Goal: Register for event/course

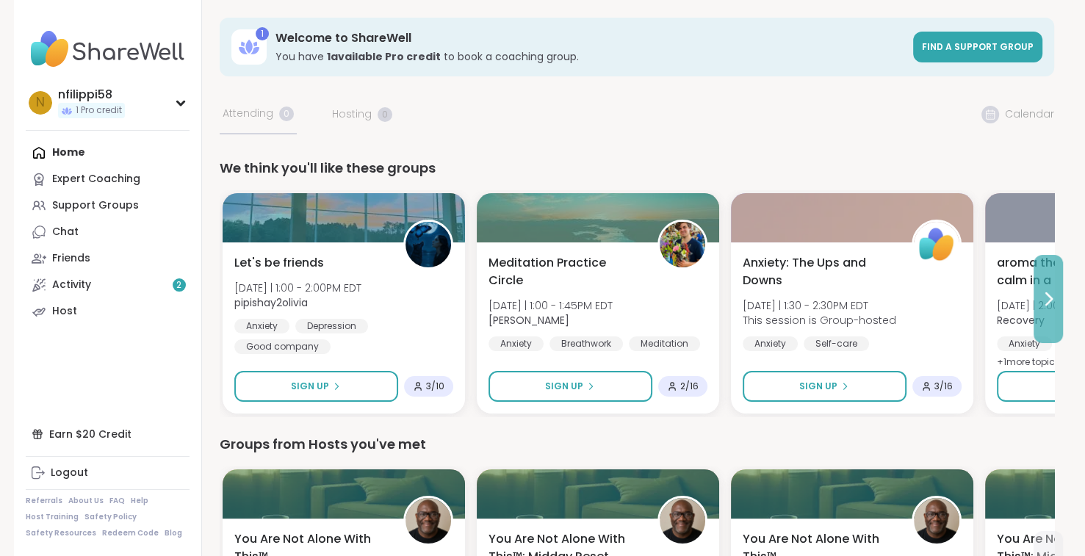
click at [1040, 297] on icon at bounding box center [1048, 299] width 18 height 18
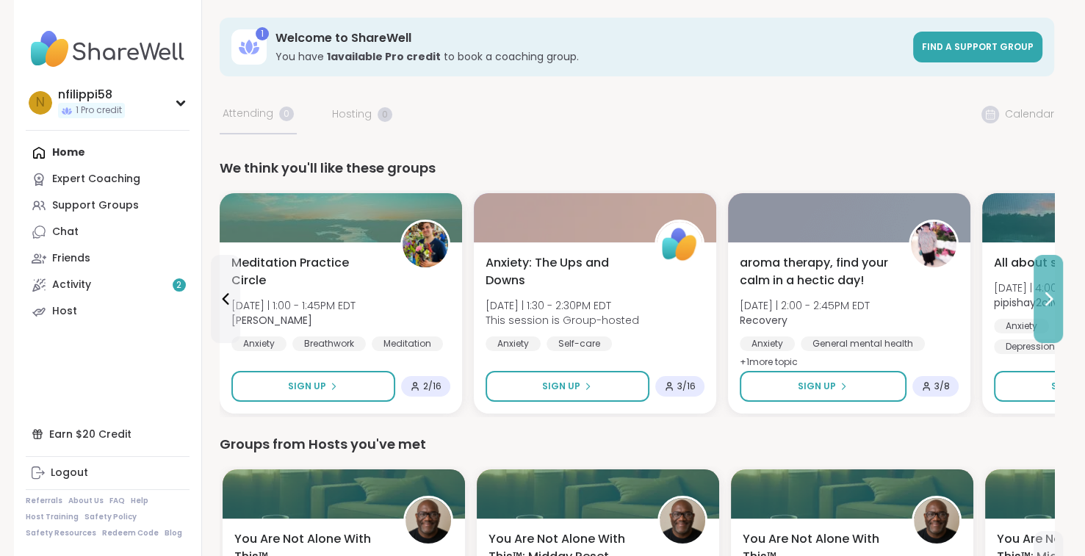
click at [1041, 297] on icon at bounding box center [1048, 299] width 18 height 18
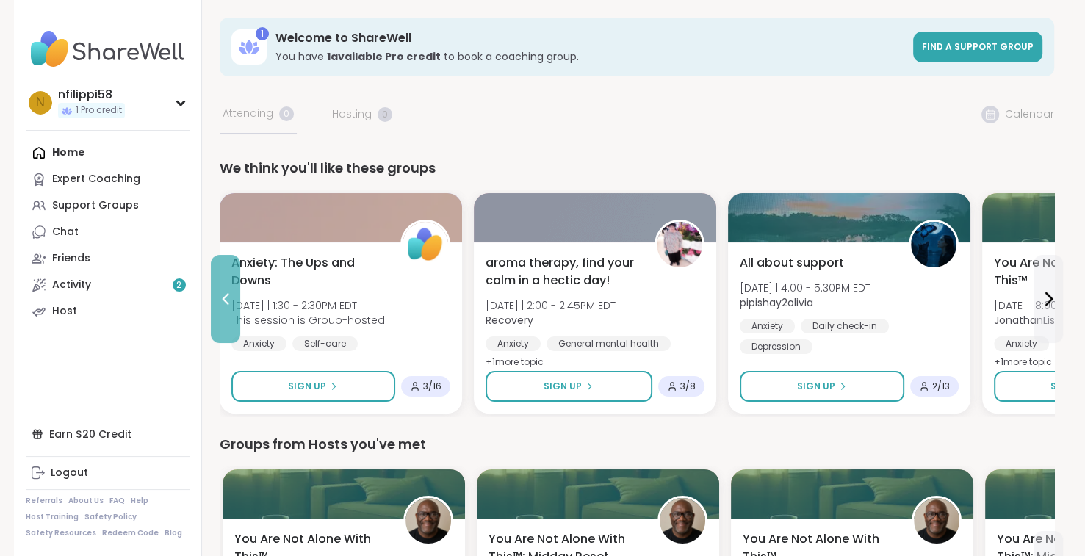
click at [220, 303] on icon at bounding box center [226, 299] width 18 height 18
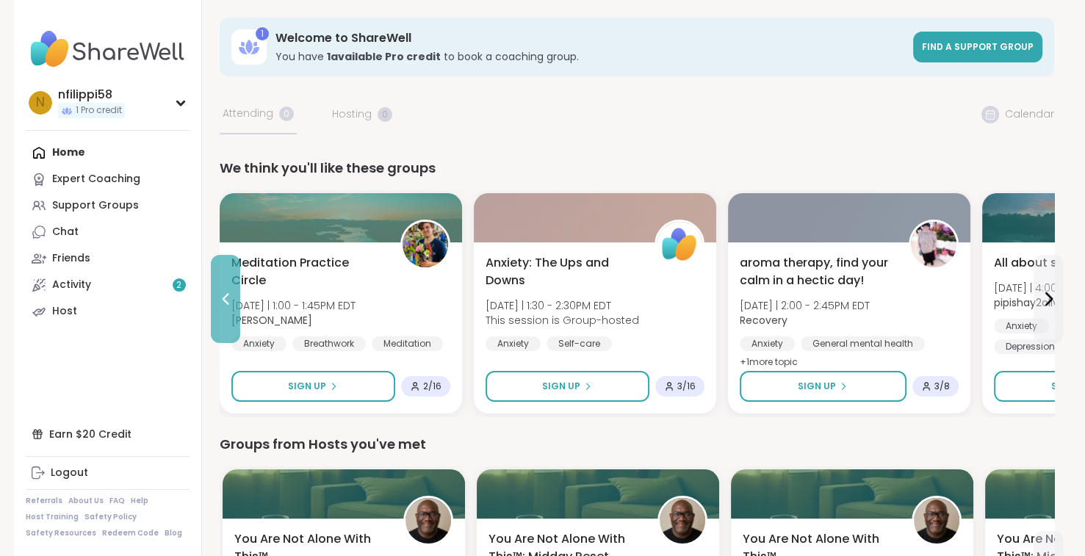
click at [220, 303] on icon at bounding box center [226, 299] width 18 height 18
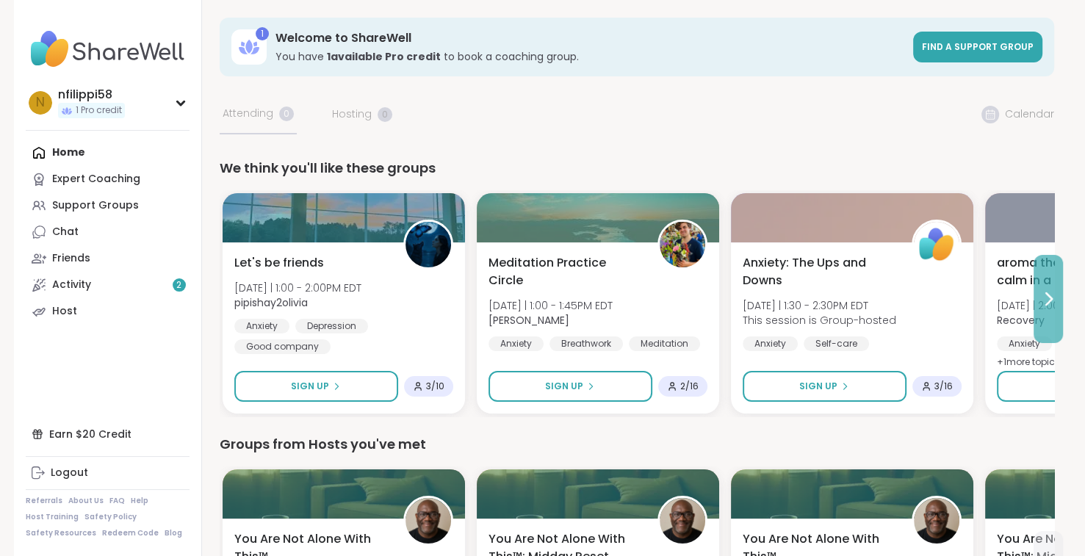
click at [1046, 300] on icon at bounding box center [1048, 299] width 18 height 18
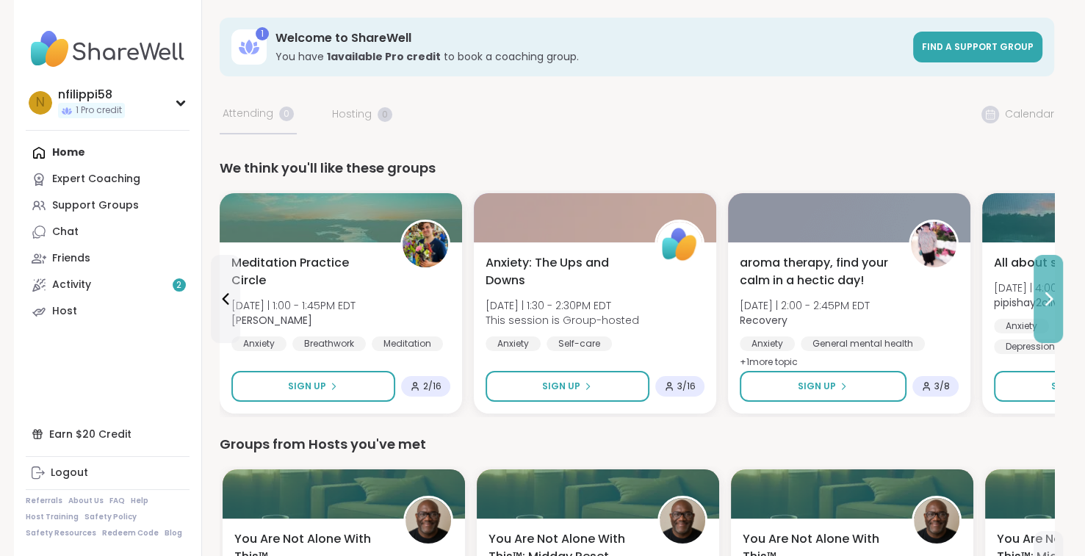
click at [1046, 300] on icon at bounding box center [1048, 299] width 18 height 18
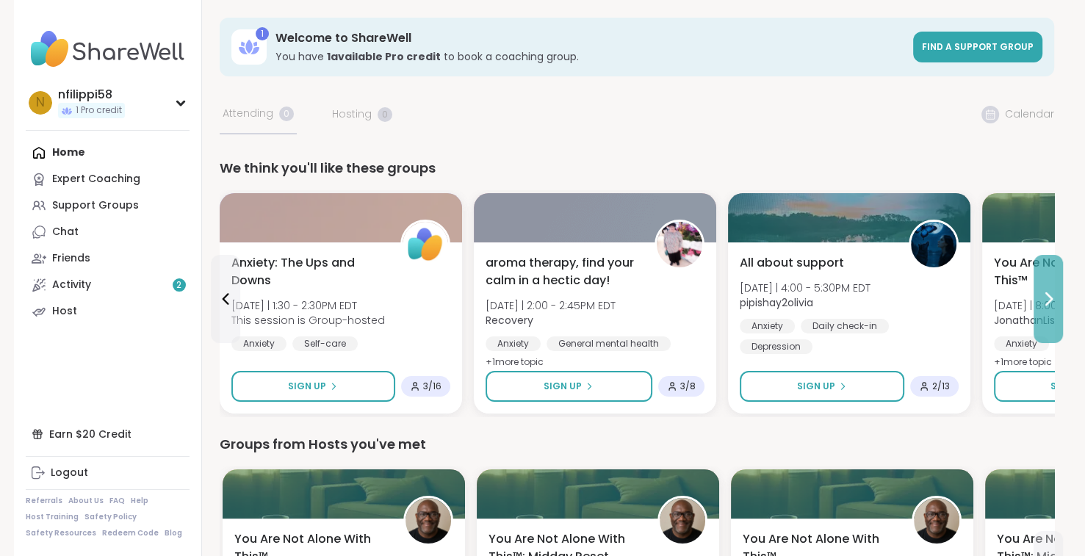
click at [1046, 300] on icon at bounding box center [1048, 299] width 18 height 18
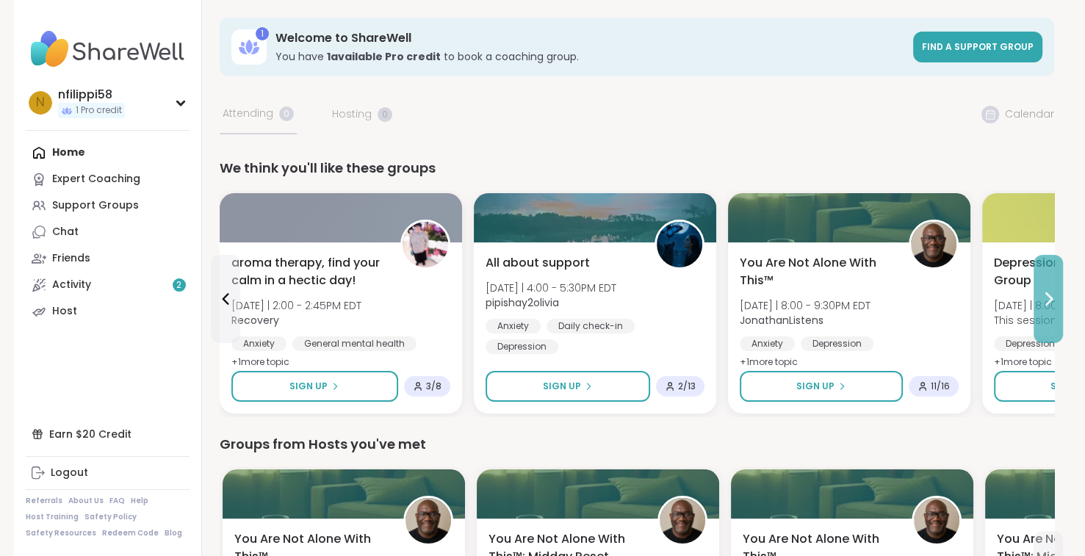
click at [1046, 300] on icon at bounding box center [1048, 299] width 18 height 18
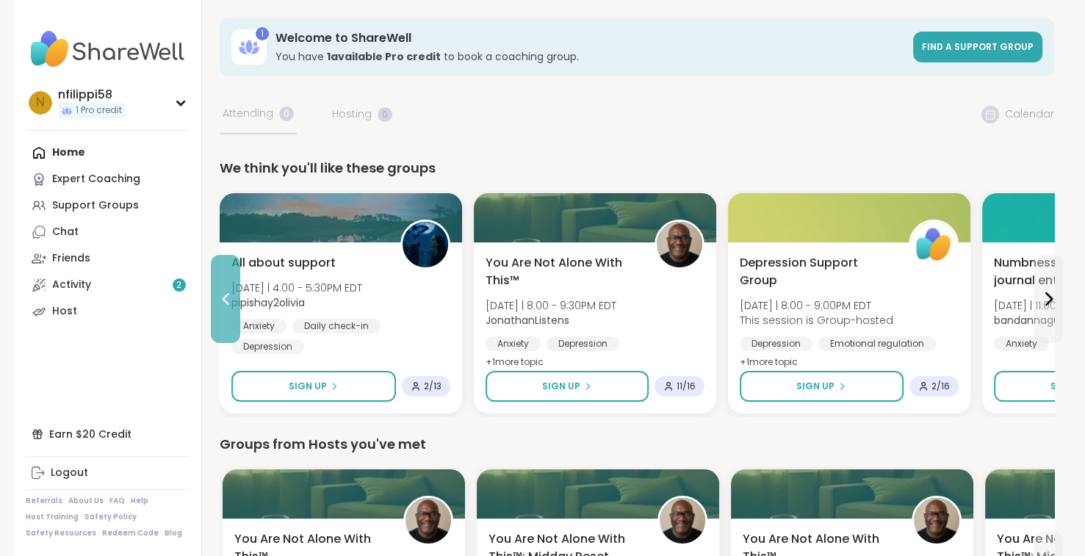
click at [222, 295] on icon at bounding box center [226, 299] width 18 height 18
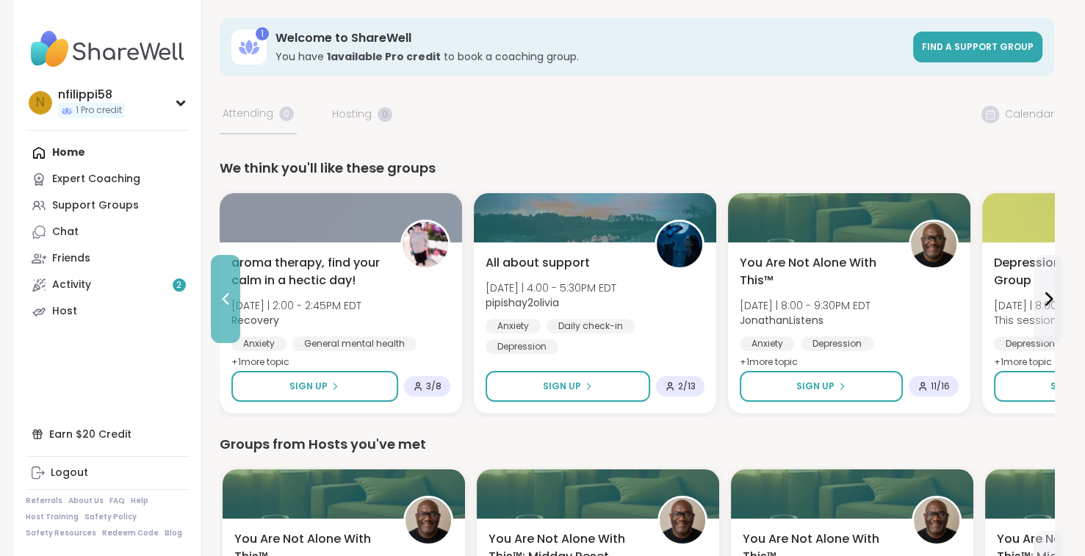
click at [222, 295] on icon at bounding box center [226, 299] width 18 height 18
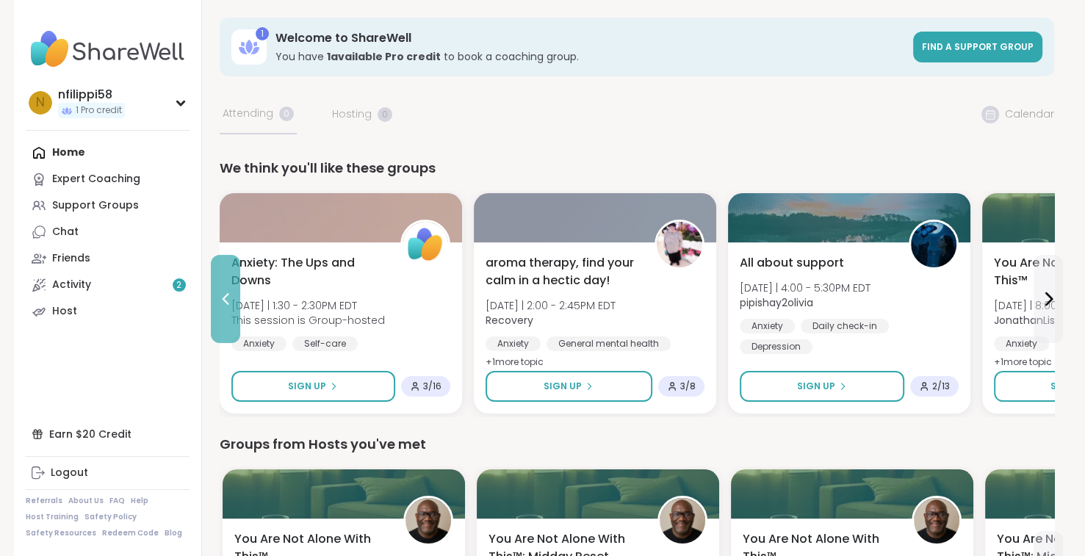
click at [222, 295] on icon at bounding box center [226, 299] width 18 height 18
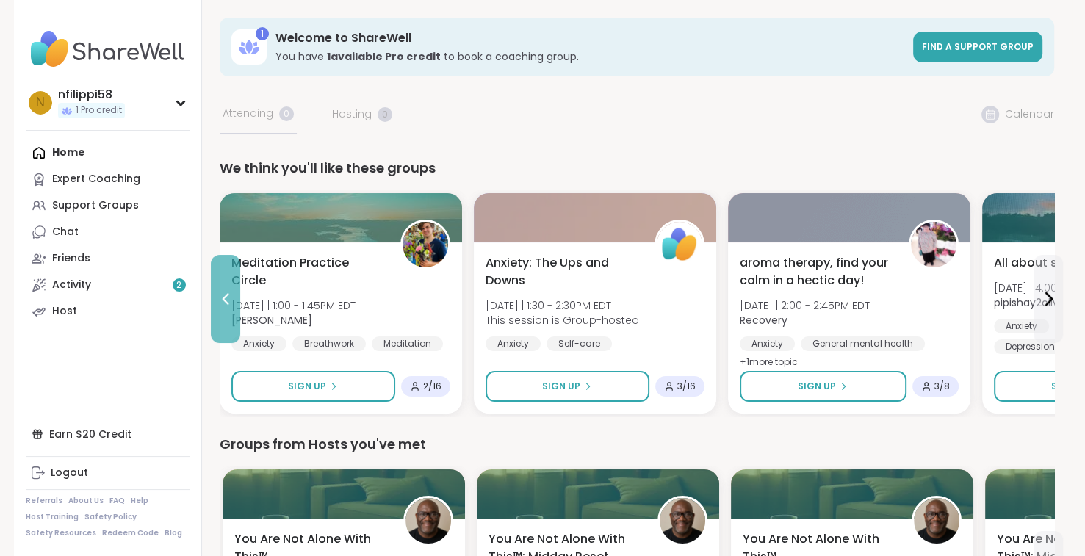
click at [223, 295] on icon at bounding box center [226, 299] width 18 height 18
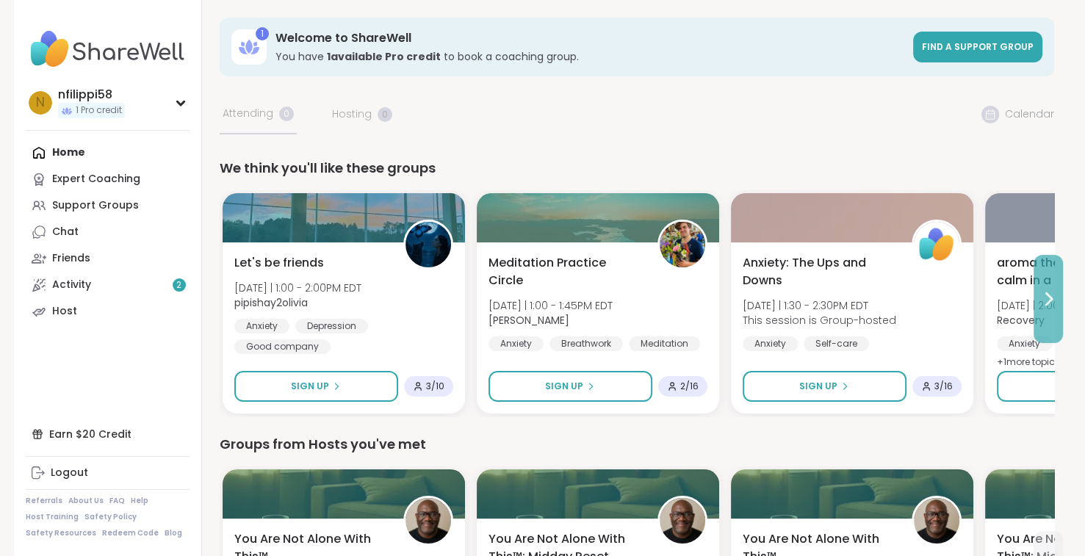
click at [1049, 294] on icon at bounding box center [1048, 299] width 18 height 18
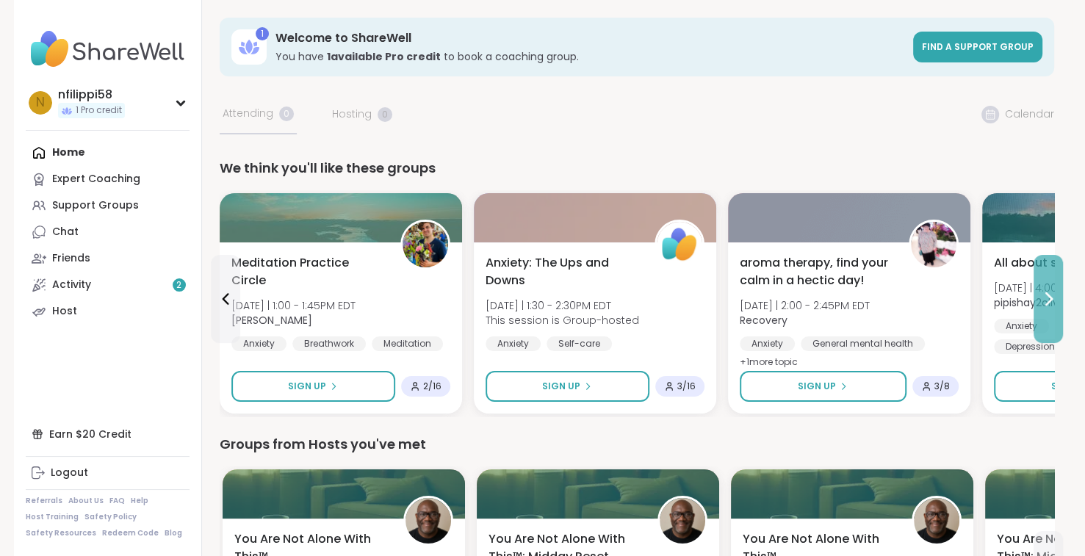
click at [1049, 294] on icon at bounding box center [1048, 299] width 18 height 18
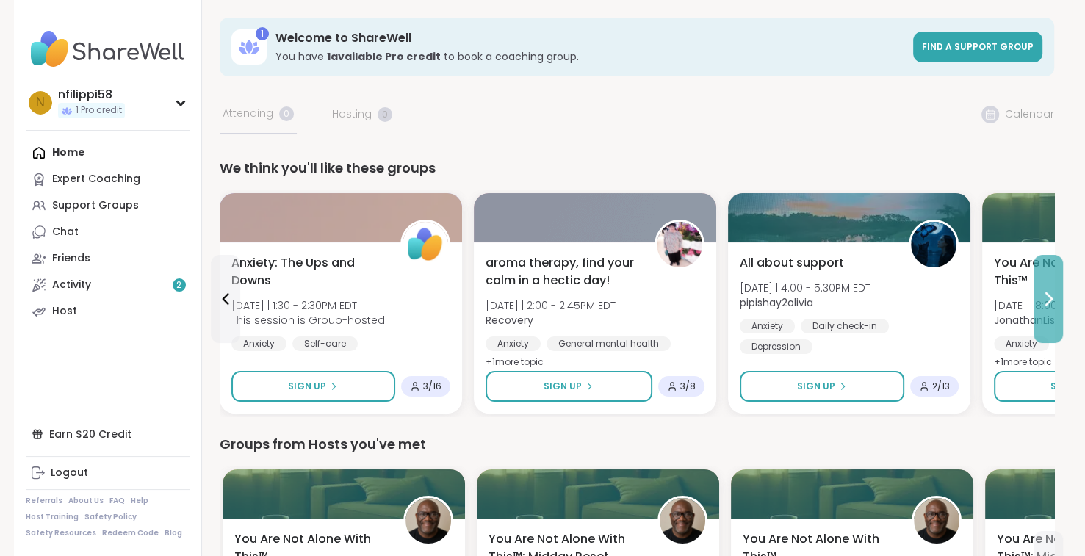
click at [1049, 294] on icon at bounding box center [1048, 299] width 18 height 18
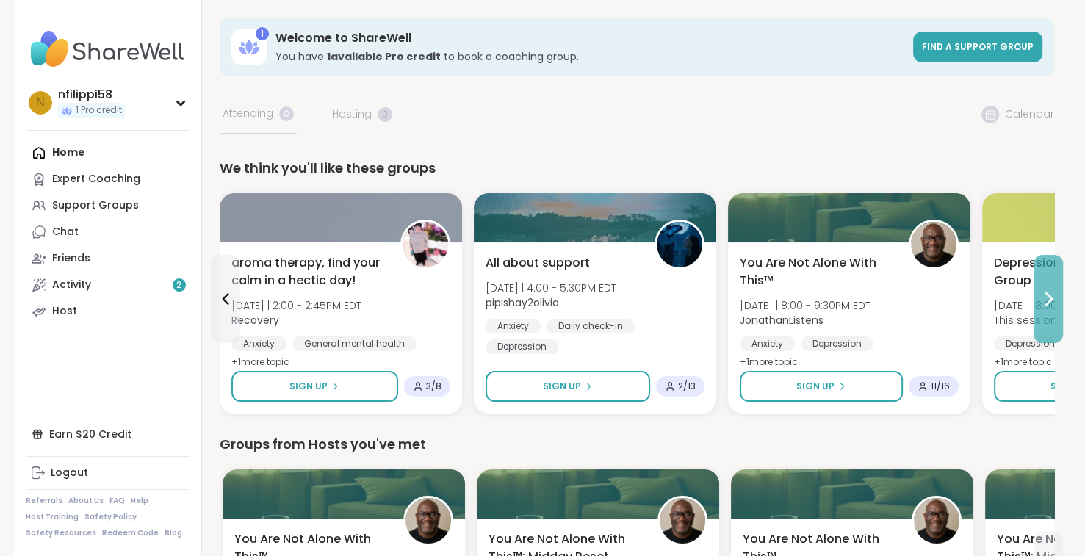
click at [1049, 294] on icon at bounding box center [1048, 299] width 18 height 18
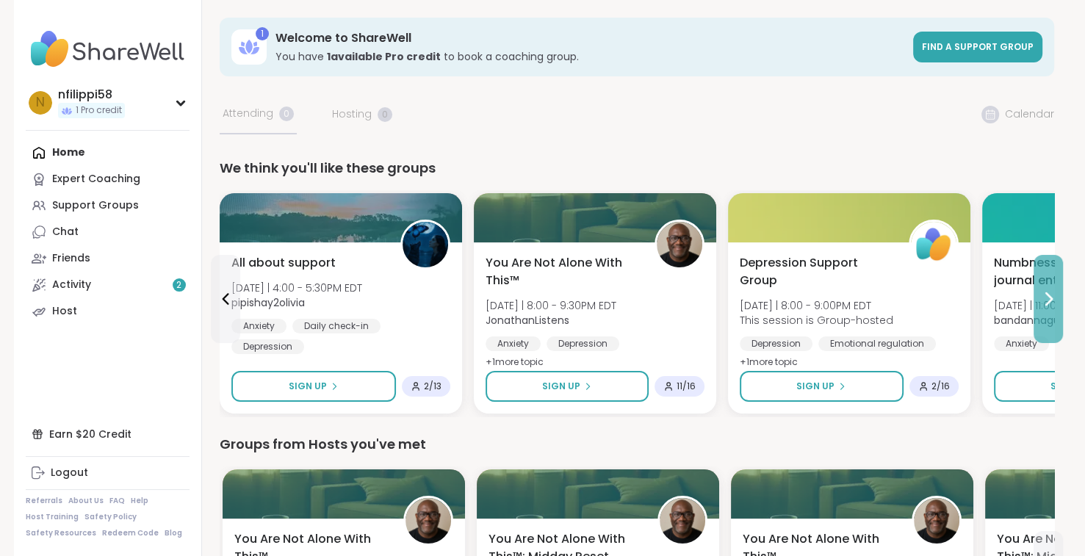
click at [1049, 294] on icon at bounding box center [1048, 299] width 18 height 18
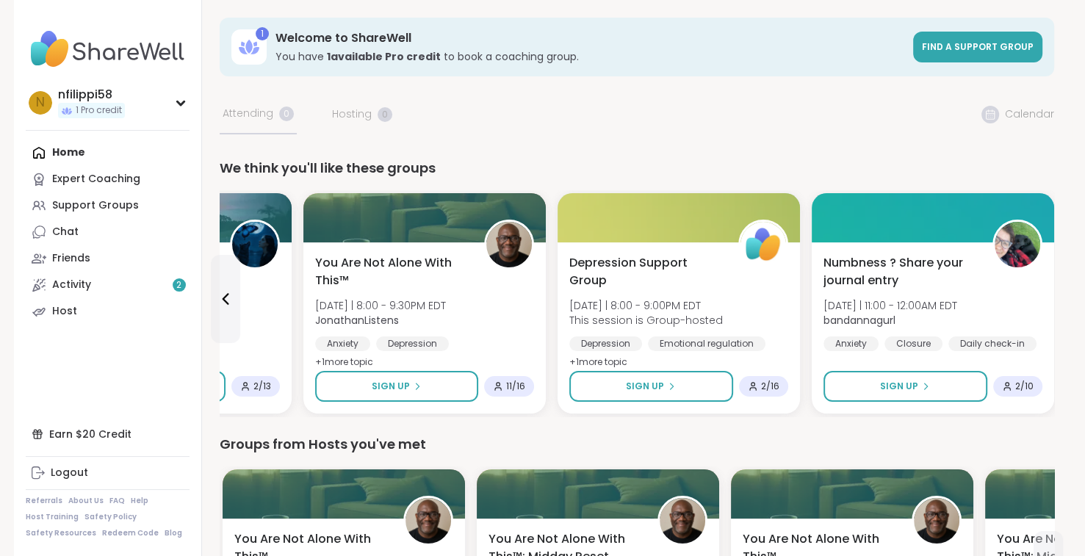
click at [1049, 294] on div "Numbness ? Share your journal entry [DATE] | 11:00 - 12:00AM EDT bandannagurl A…" at bounding box center [932, 327] width 242 height 171
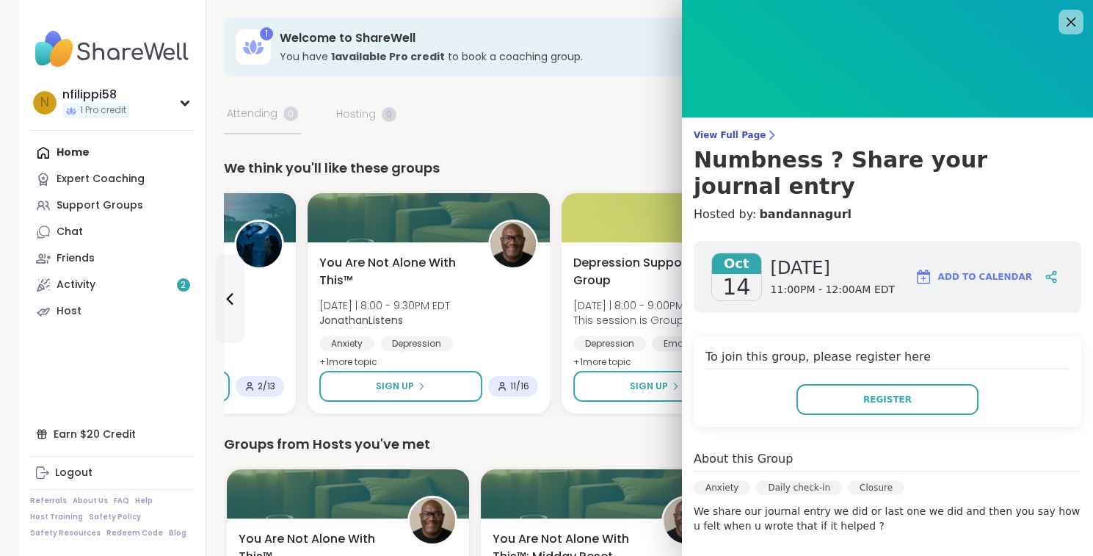
click at [1062, 23] on icon at bounding box center [1071, 21] width 18 height 18
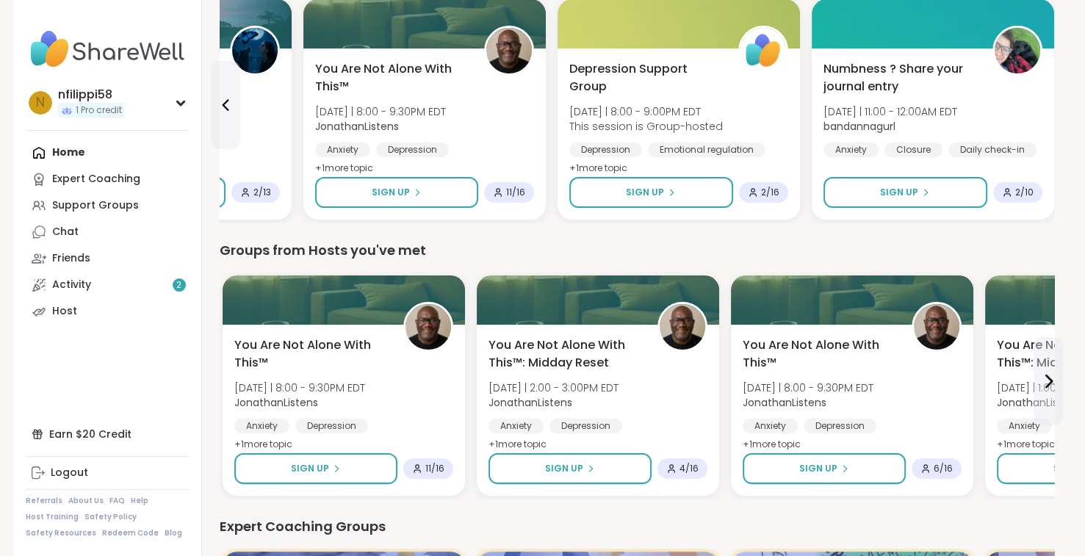
scroll to position [235, 0]
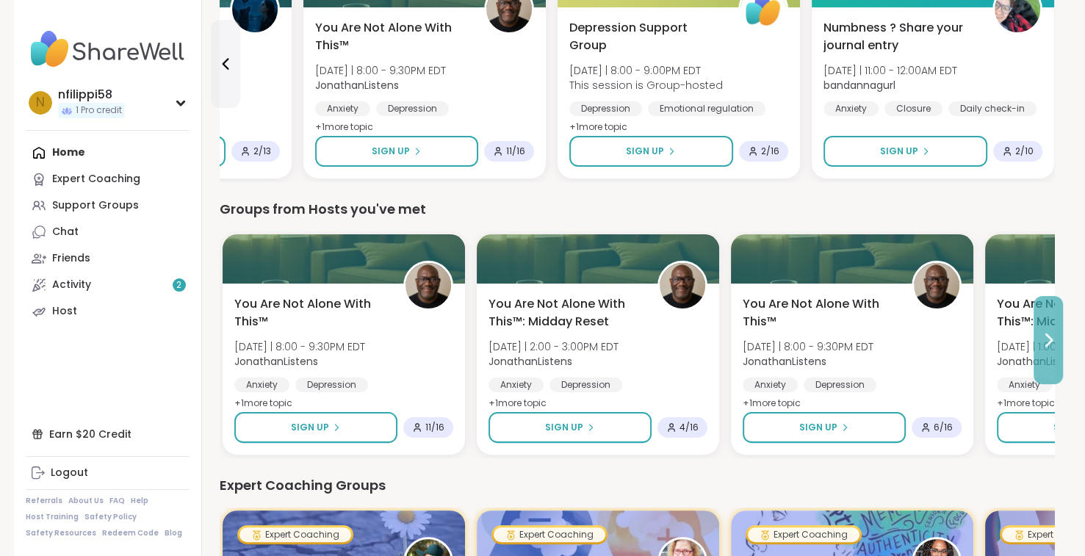
click at [1043, 335] on icon at bounding box center [1048, 340] width 18 height 18
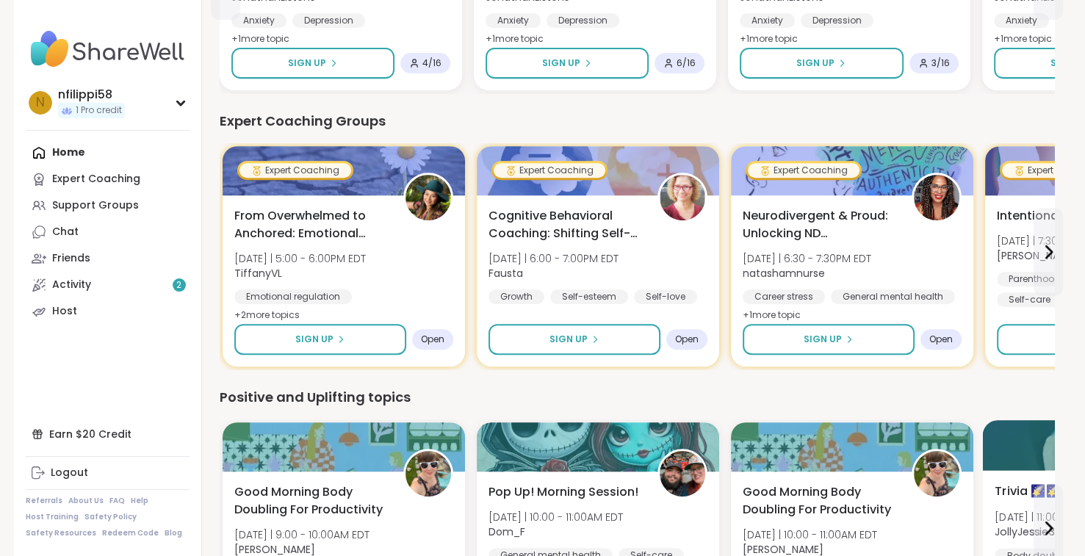
scroll to position [587, 0]
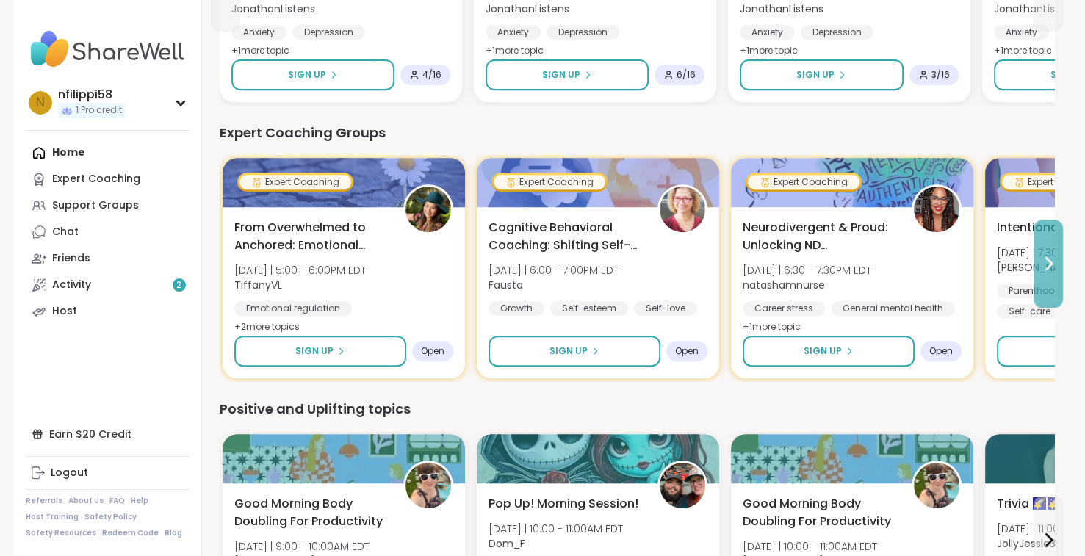
click at [1046, 264] on icon at bounding box center [1048, 264] width 18 height 18
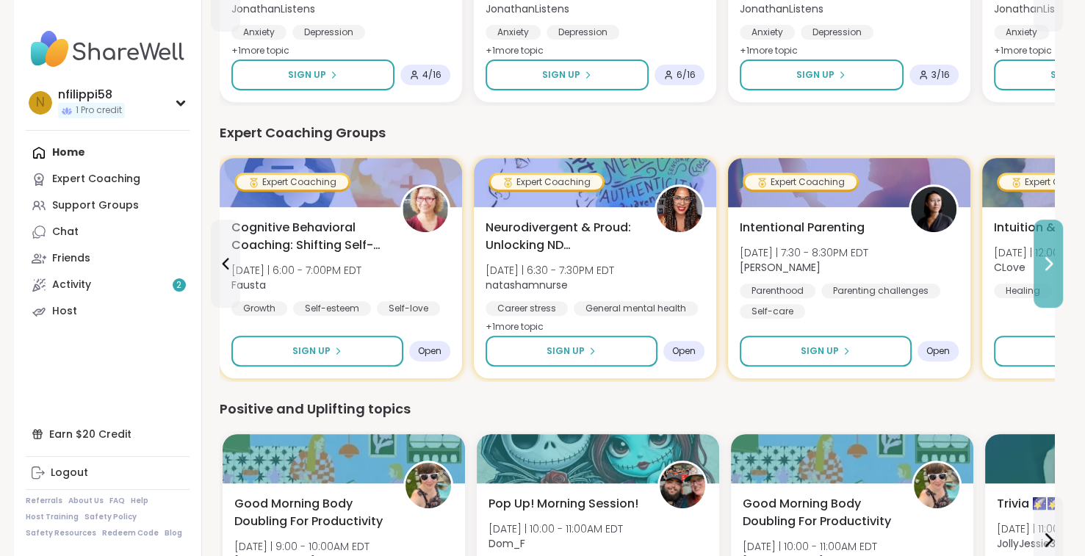
click at [1046, 264] on icon at bounding box center [1048, 264] width 18 height 18
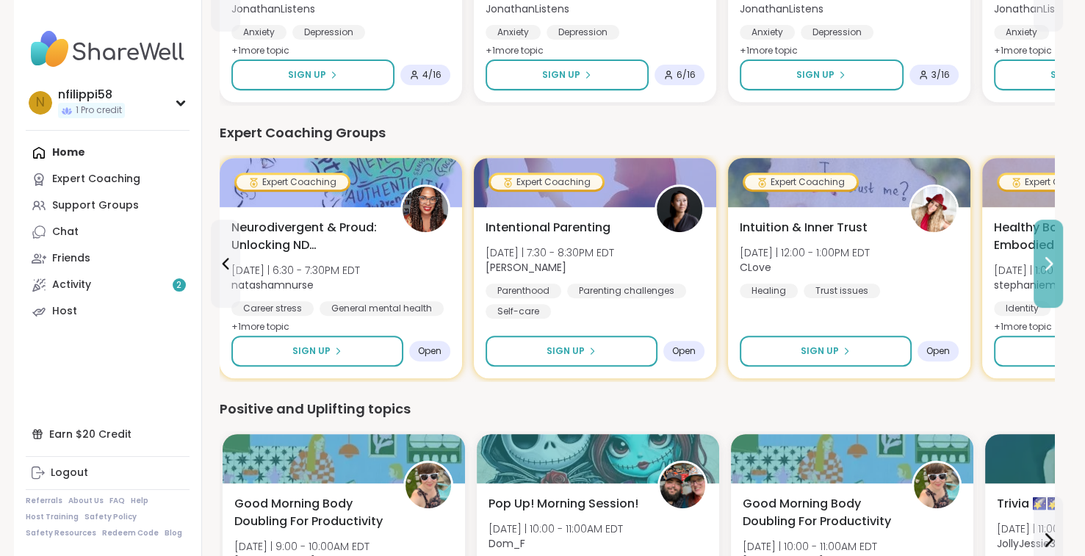
click at [1046, 264] on icon at bounding box center [1048, 264] width 18 height 18
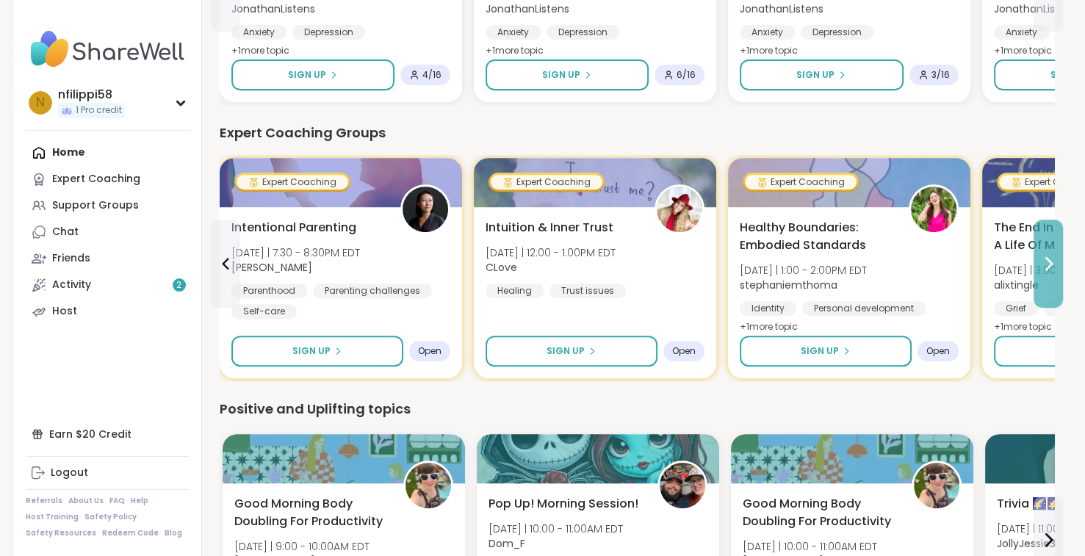
click at [1046, 264] on icon at bounding box center [1048, 264] width 18 height 18
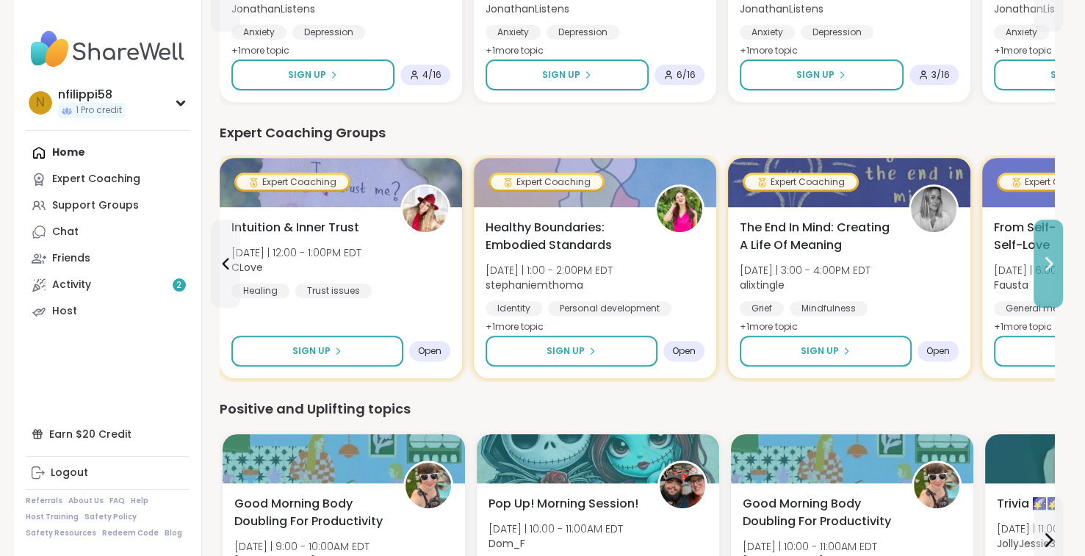
click at [1046, 264] on icon at bounding box center [1048, 264] width 18 height 18
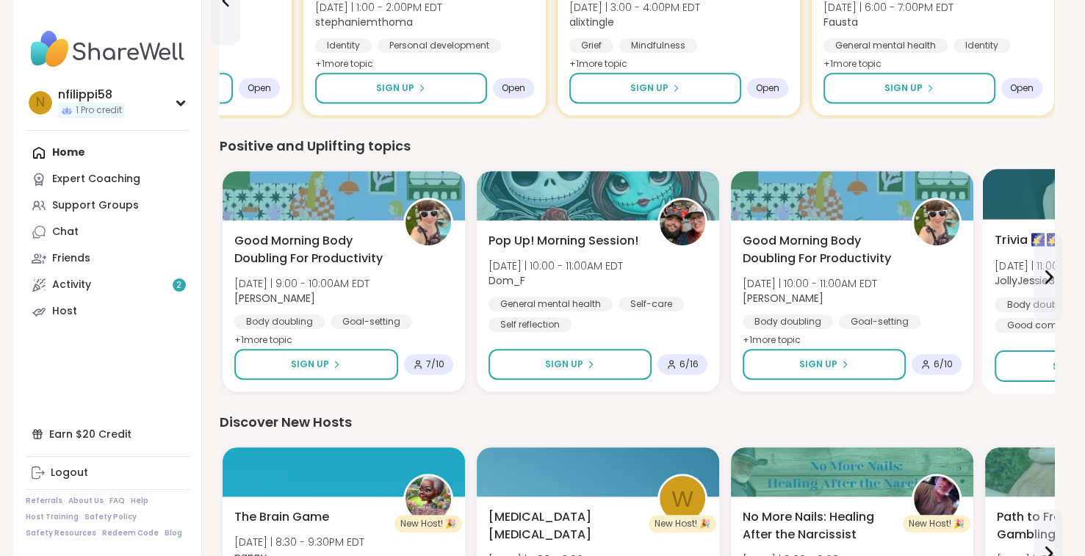
scroll to position [881, 0]
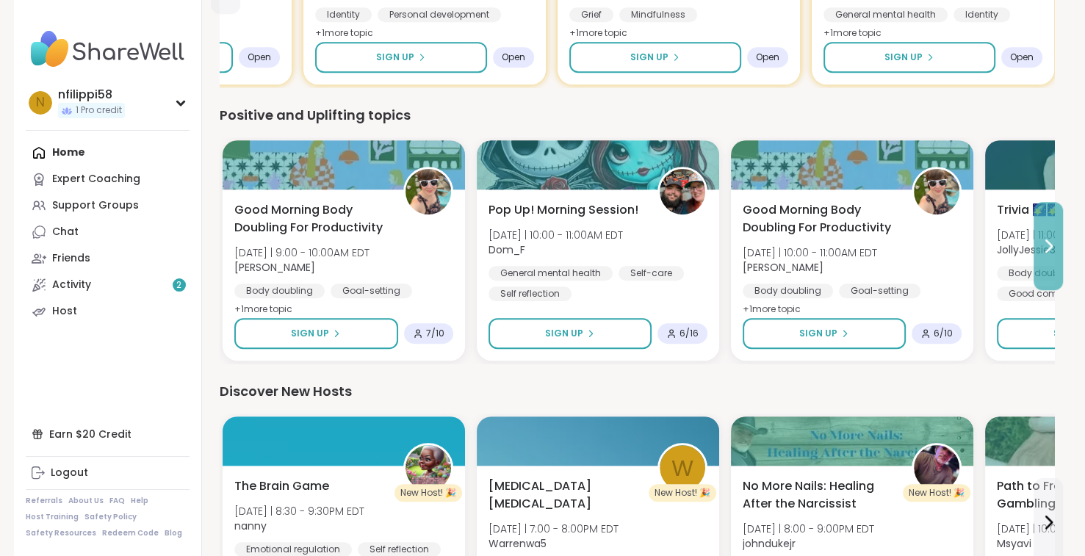
click at [1057, 245] on button at bounding box center [1047, 246] width 29 height 88
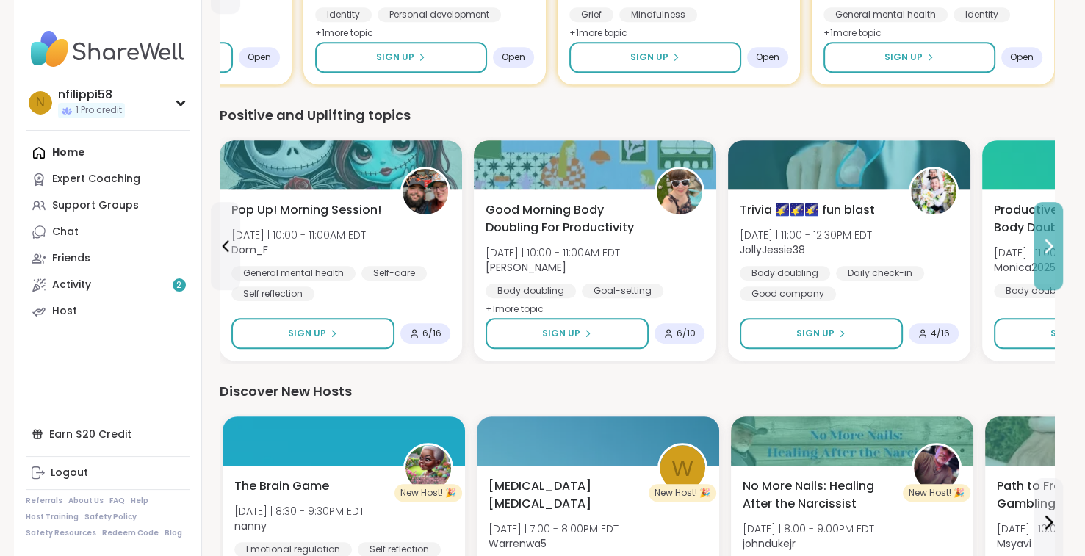
click at [1057, 245] on button at bounding box center [1047, 246] width 29 height 88
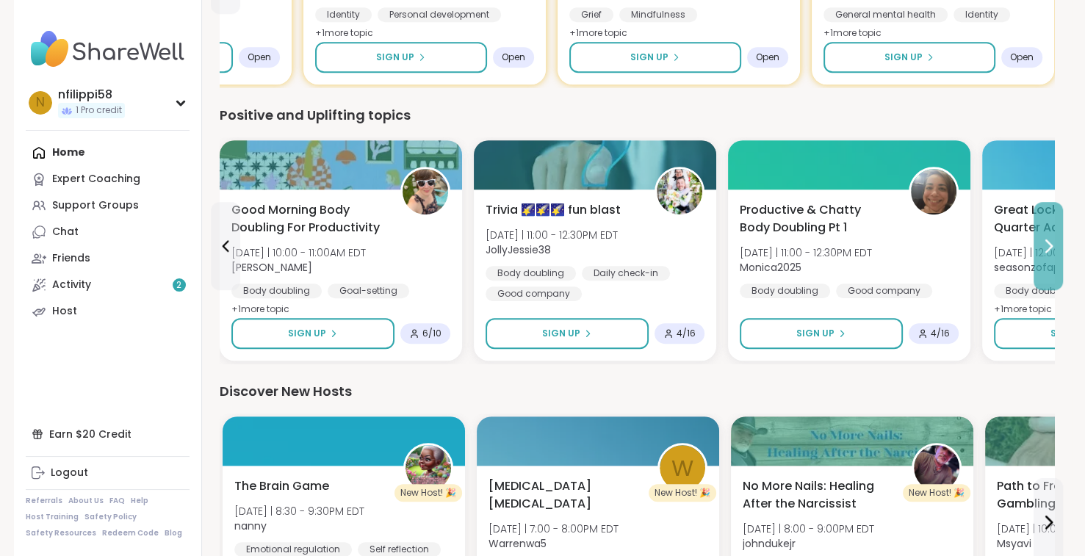
click at [1057, 245] on button at bounding box center [1047, 246] width 29 height 88
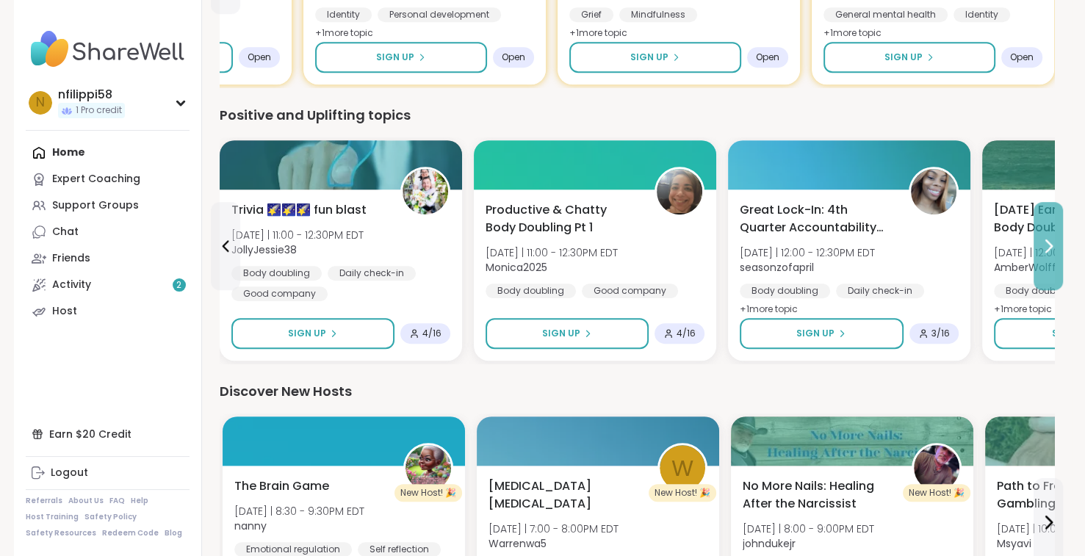
click at [1057, 245] on button at bounding box center [1047, 246] width 29 height 88
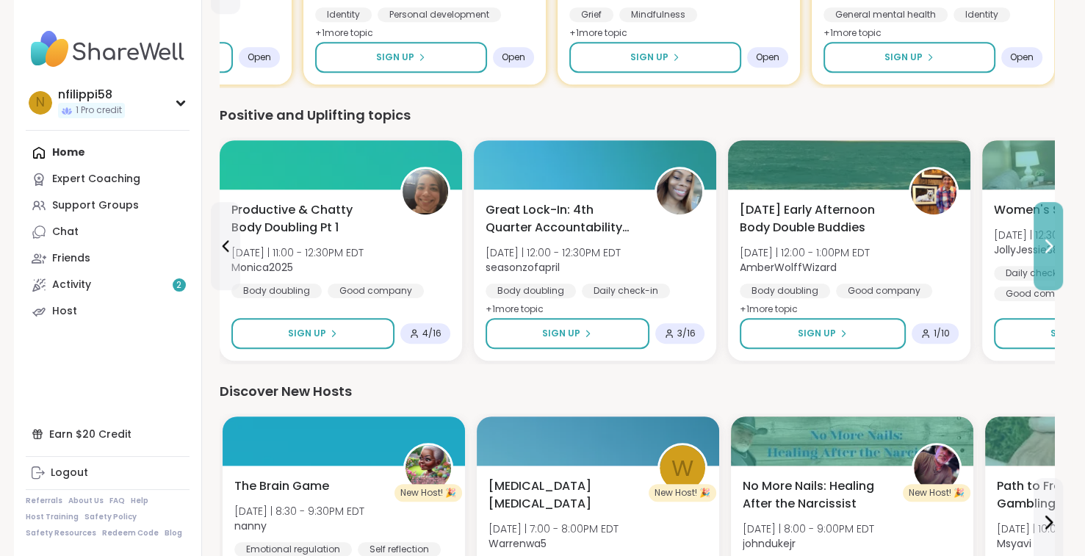
click at [1051, 250] on icon at bounding box center [1048, 246] width 18 height 18
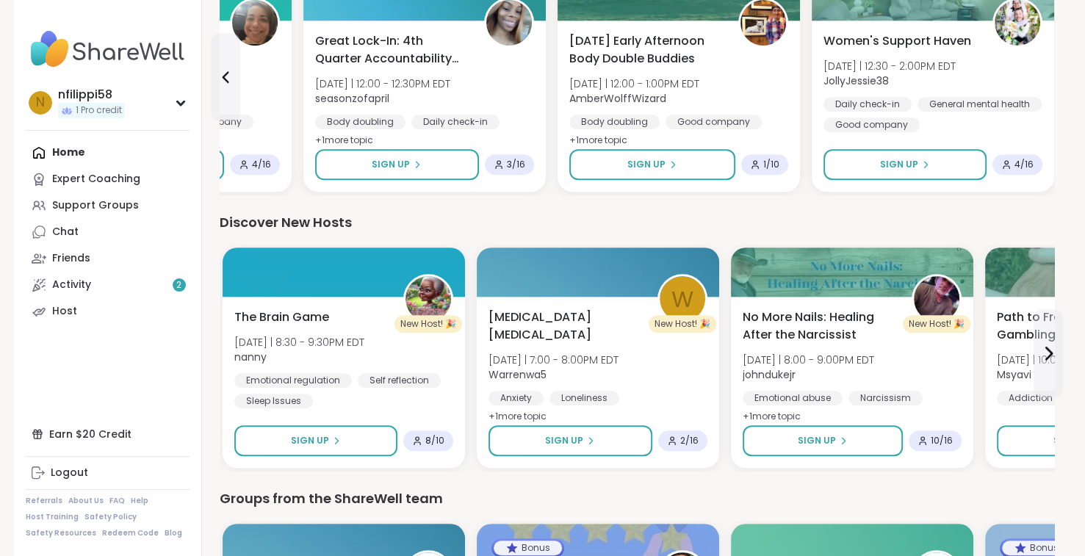
scroll to position [1057, 0]
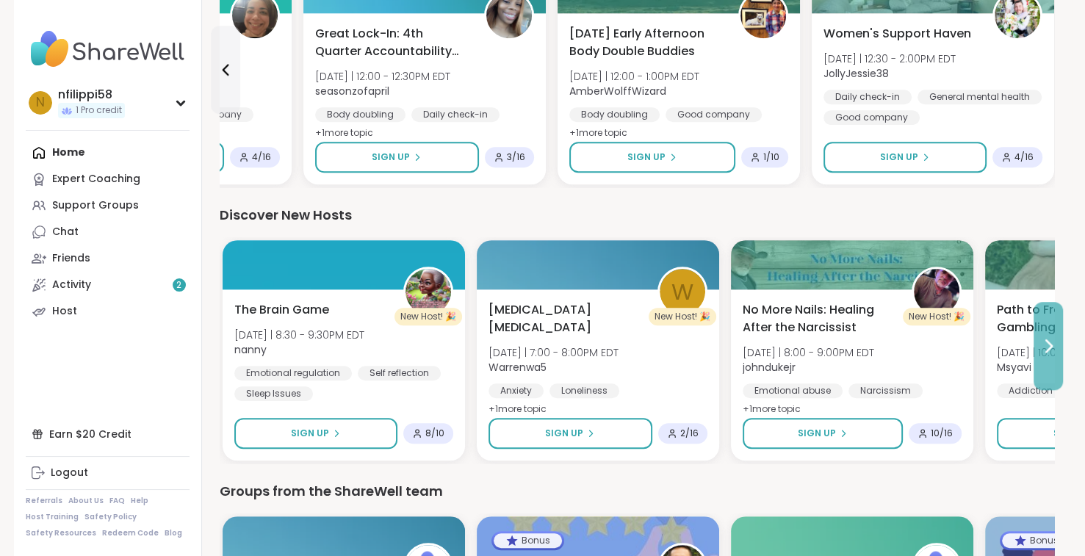
click at [1046, 340] on icon at bounding box center [1049, 346] width 6 height 12
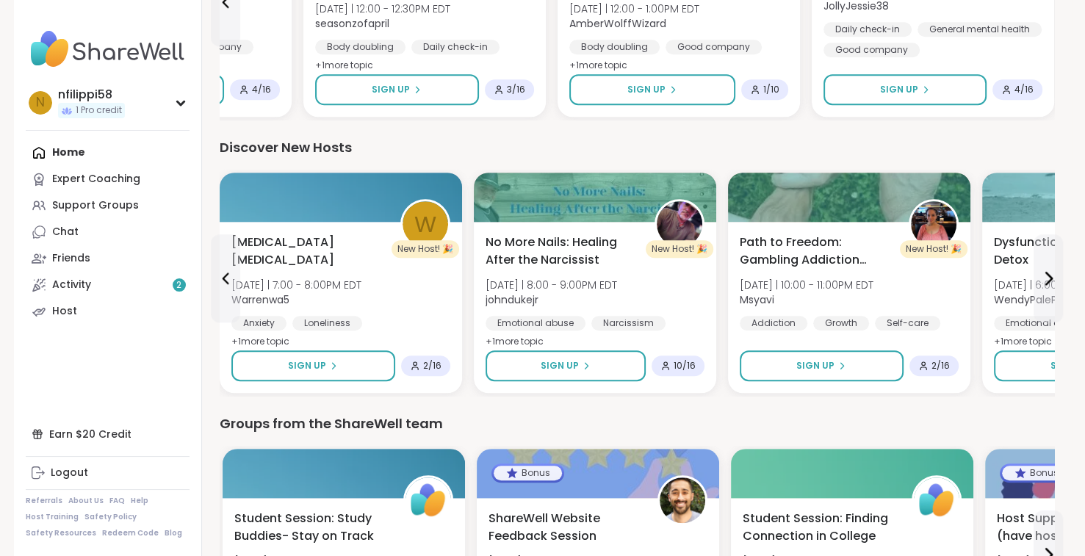
scroll to position [1116, 0]
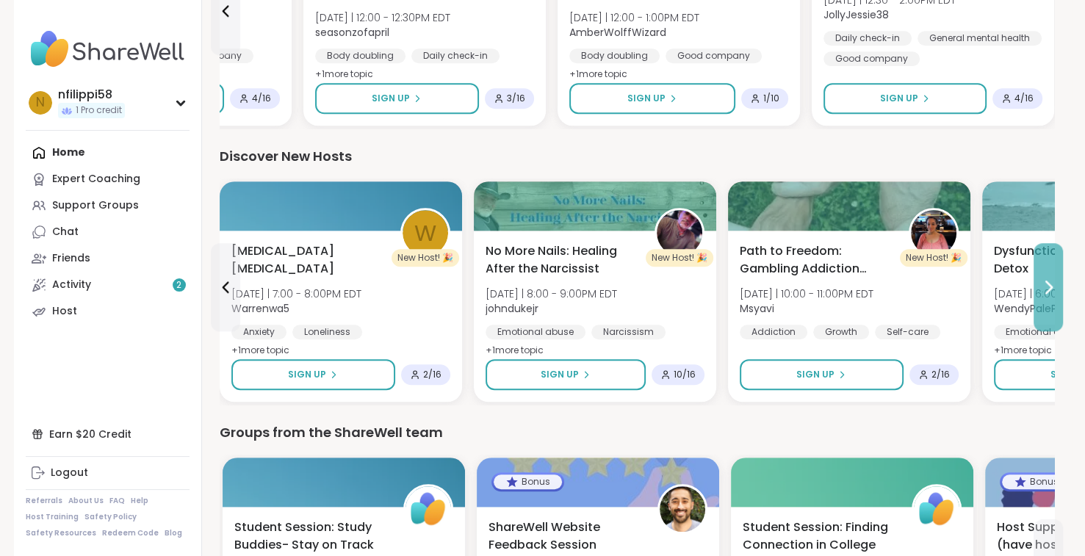
click at [1047, 284] on icon at bounding box center [1049, 287] width 6 height 12
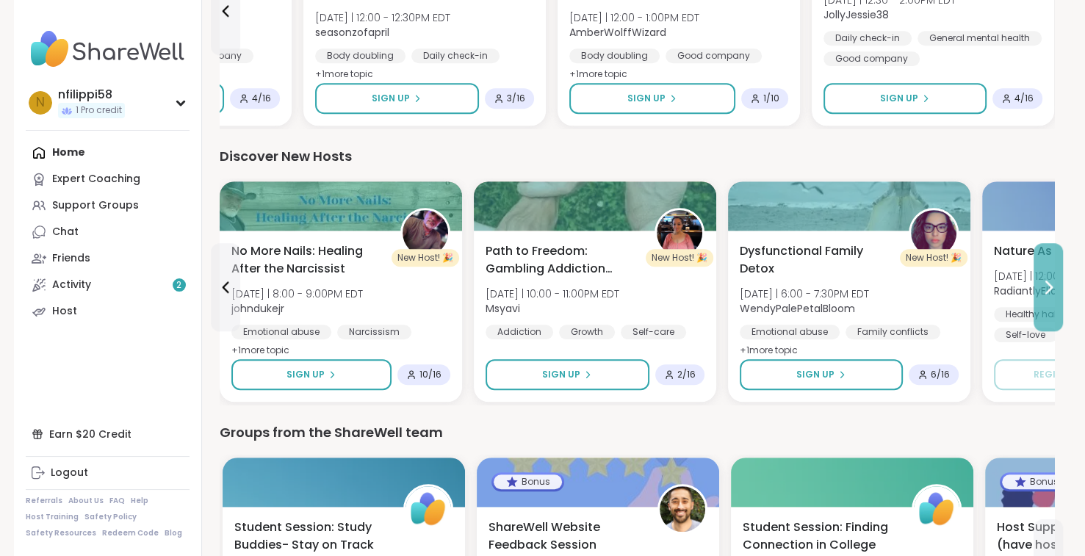
click at [1047, 284] on icon at bounding box center [1049, 287] width 6 height 12
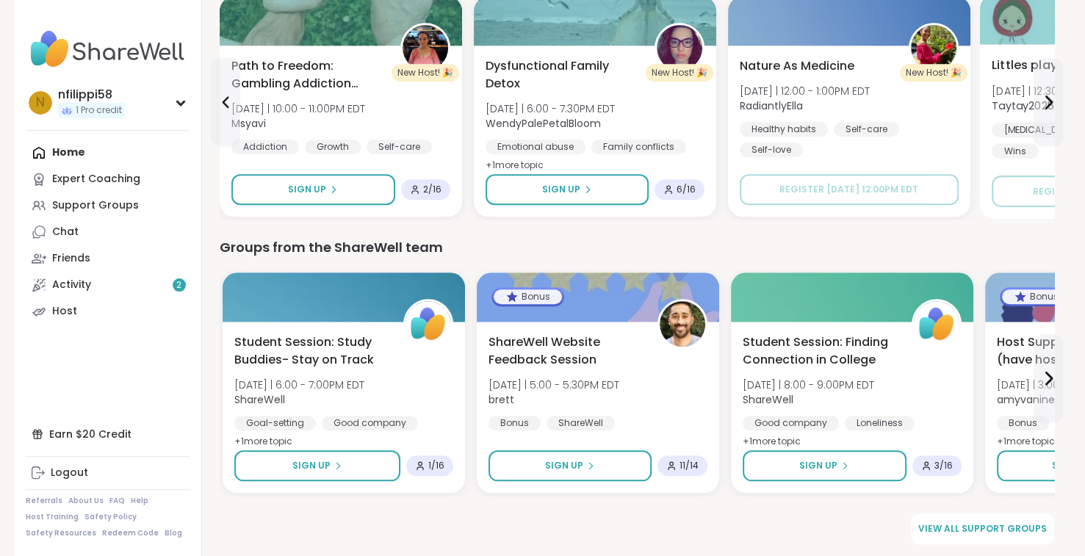
scroll to position [1304, 0]
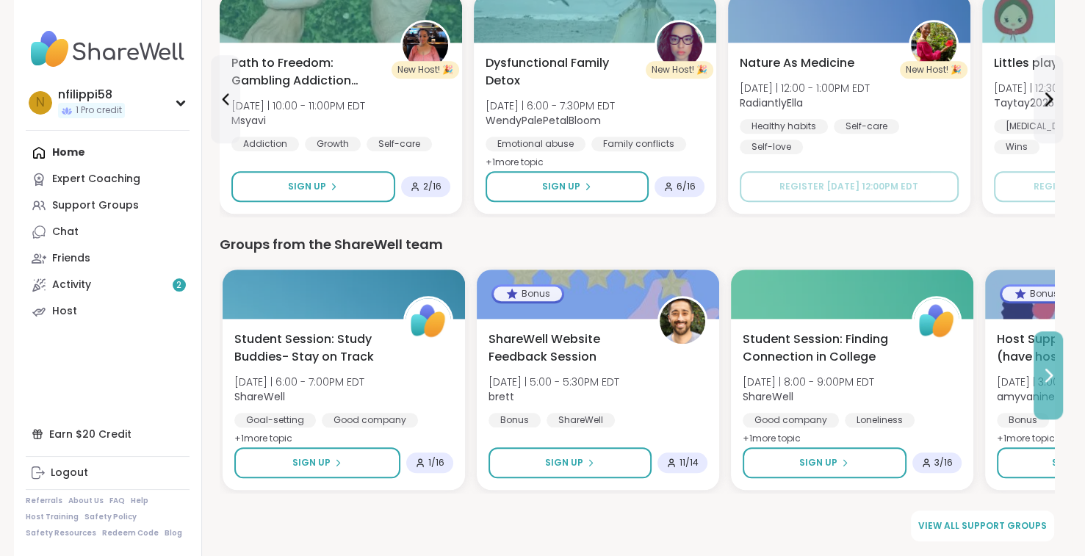
click at [1046, 373] on icon at bounding box center [1048, 375] width 18 height 18
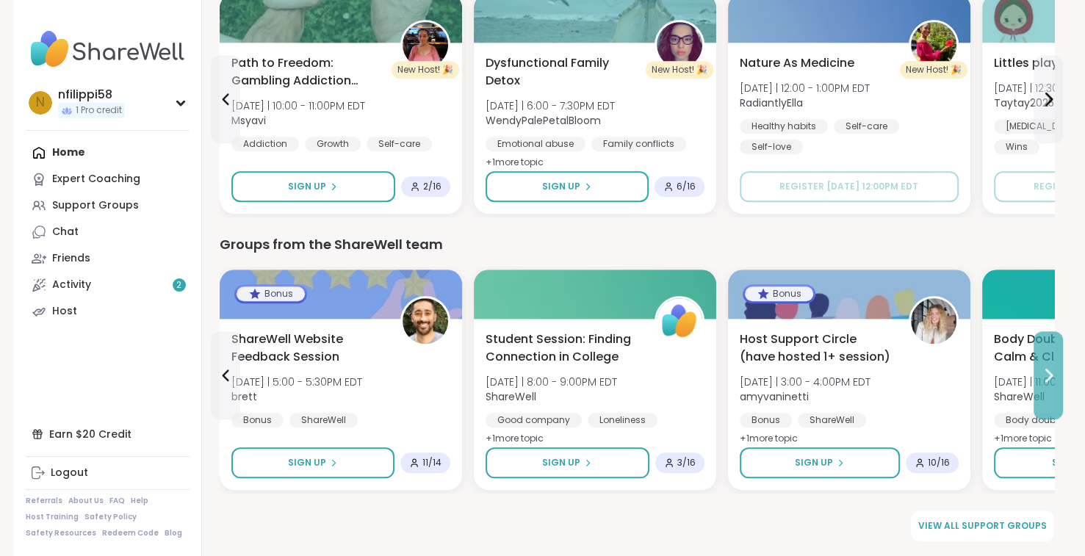
click at [1046, 373] on icon at bounding box center [1048, 375] width 18 height 18
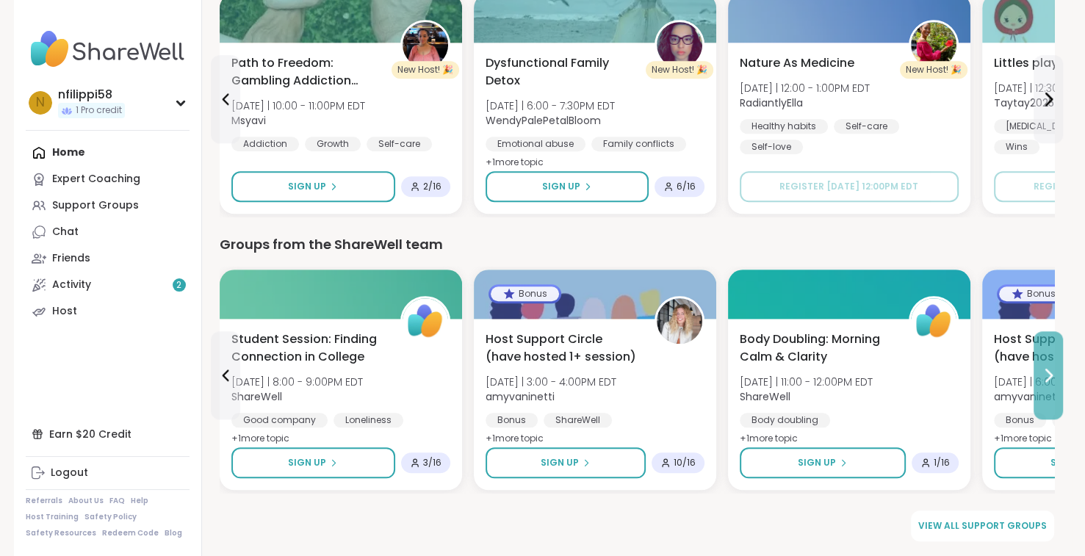
click at [1046, 373] on icon at bounding box center [1048, 375] width 18 height 18
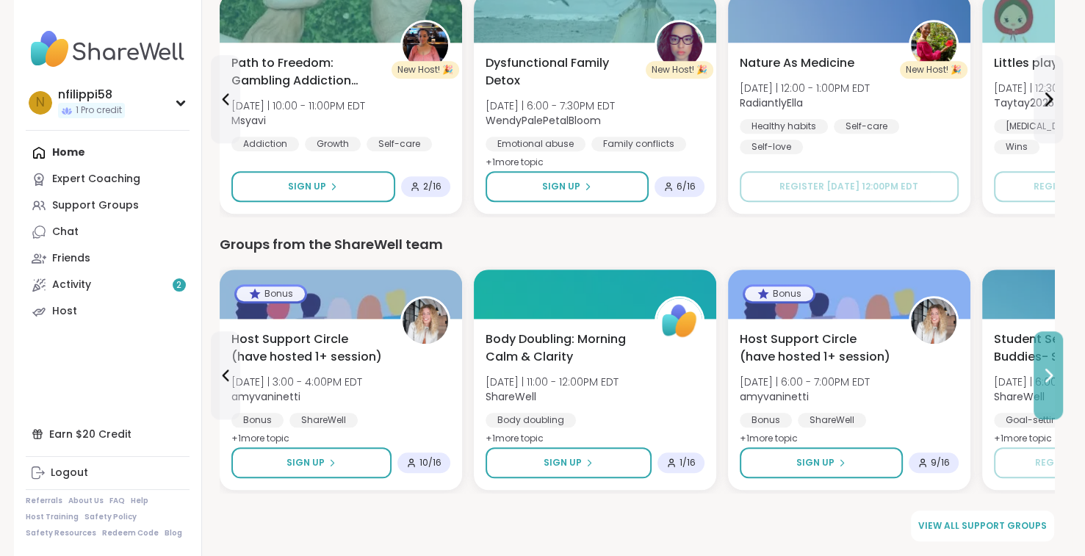
click at [1046, 373] on icon at bounding box center [1048, 375] width 18 height 18
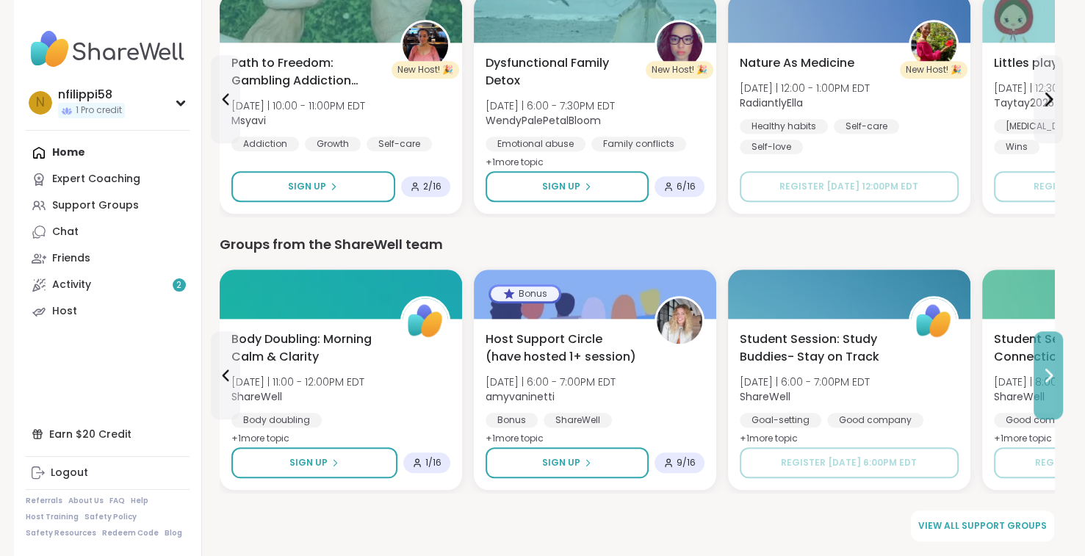
click at [1046, 373] on icon at bounding box center [1048, 375] width 18 height 18
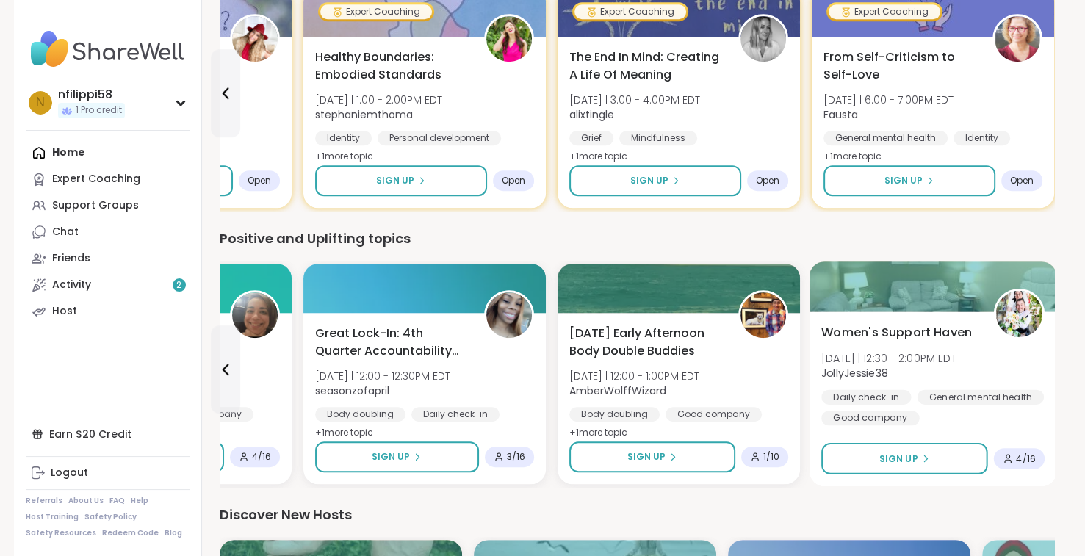
scroll to position [717, 0]
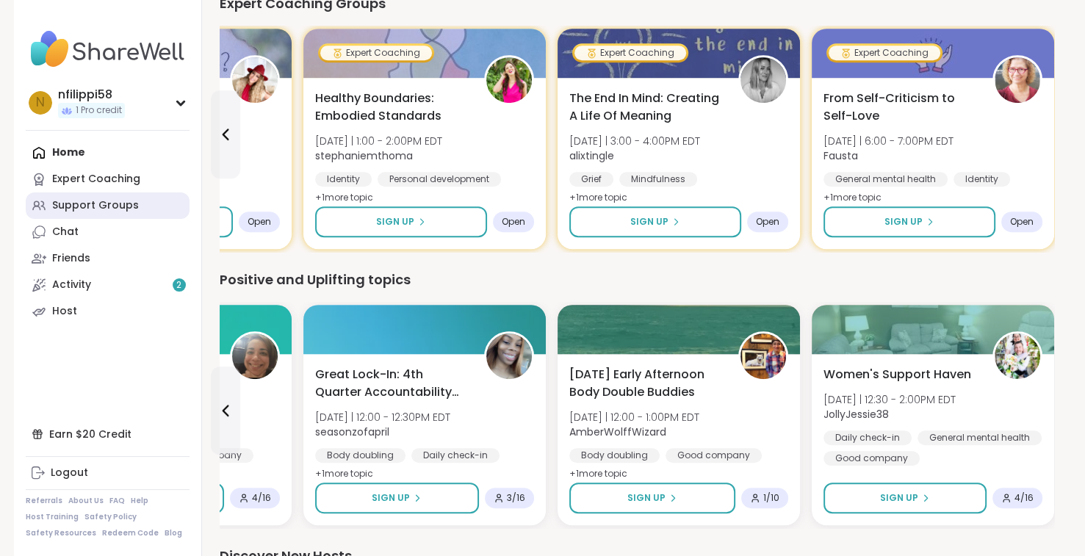
click at [126, 207] on div "Support Groups" at bounding box center [95, 205] width 87 height 15
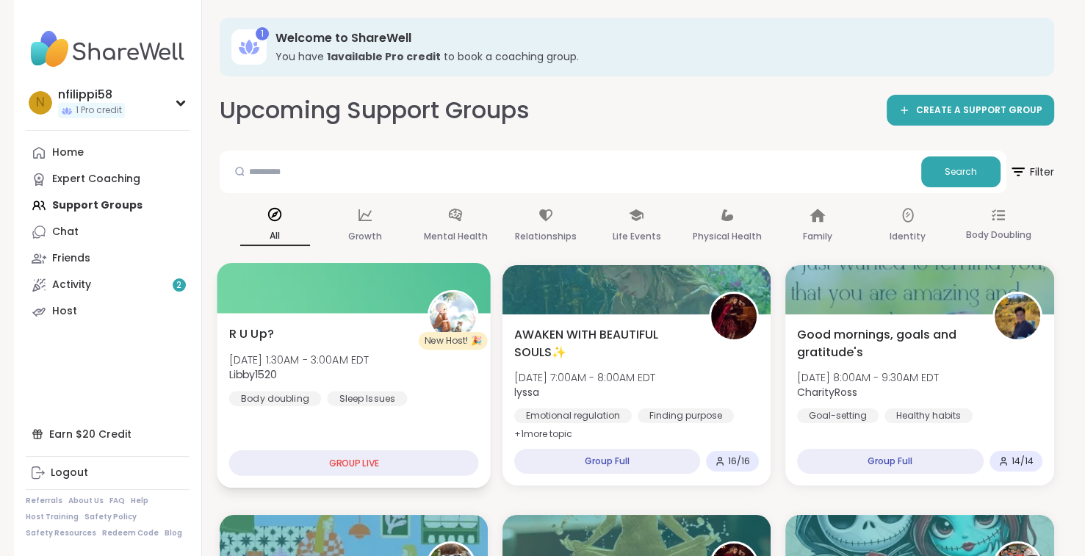
click at [385, 463] on div "GROUP LIVE" at bounding box center [353, 463] width 250 height 26
click at [372, 461] on div "GROUP LIVE" at bounding box center [353, 463] width 250 height 26
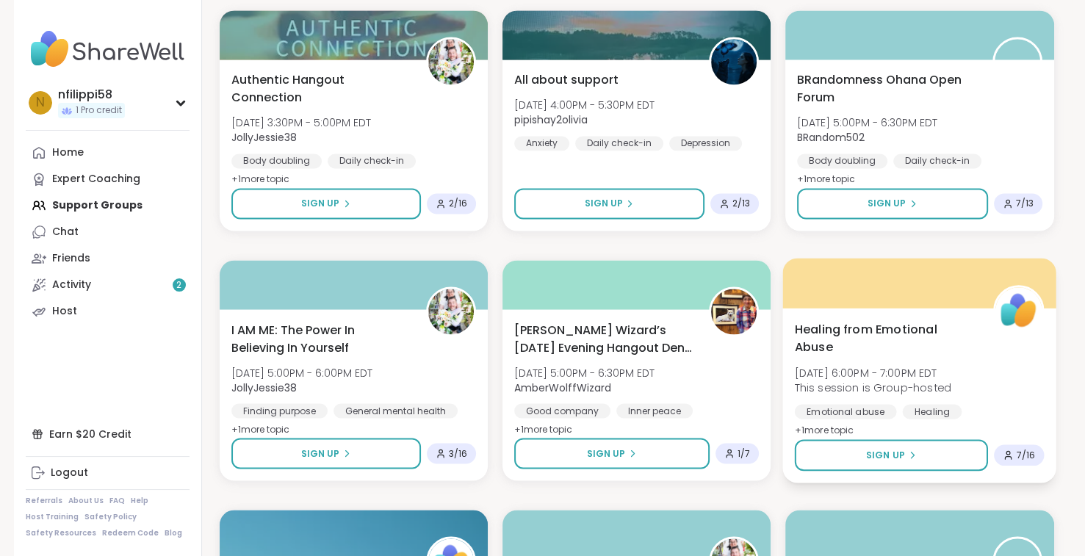
scroll to position [2500, 0]
